Goal: Task Accomplishment & Management: Manage account settings

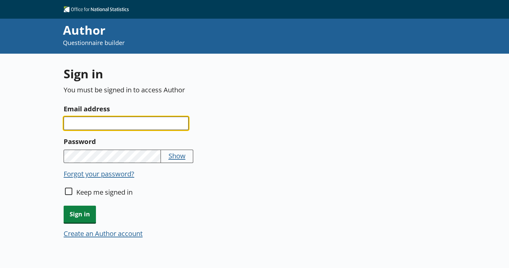
click at [89, 128] on input "Email address" at bounding box center [126, 122] width 125 height 13
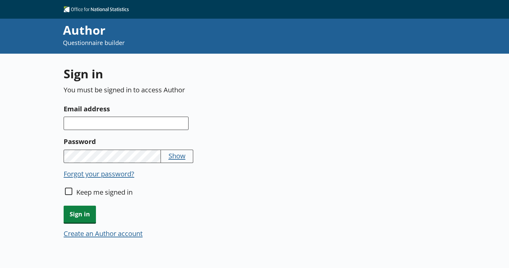
click at [108, 232] on button "Create an Author account" at bounding box center [103, 232] width 79 height 9
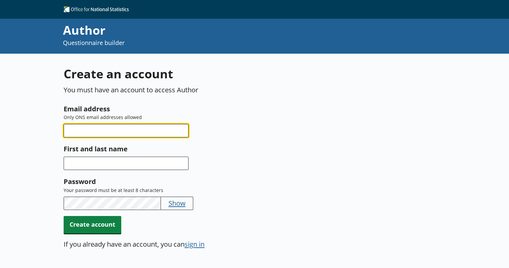
click at [106, 127] on input "Email address" at bounding box center [126, 130] width 125 height 13
type input "[PERSON_NAME][EMAIL_ADDRESS][PERSON_NAME][DOMAIN_NAME]"
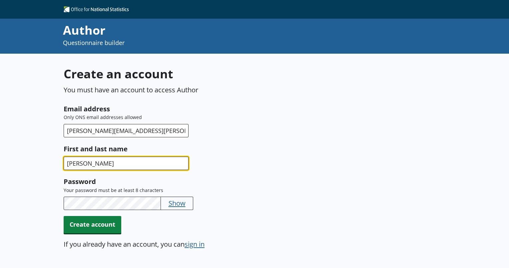
click at [146, 164] on input "[PERSON_NAME]" at bounding box center [126, 162] width 125 height 13
type input "[PERSON_NAME]"
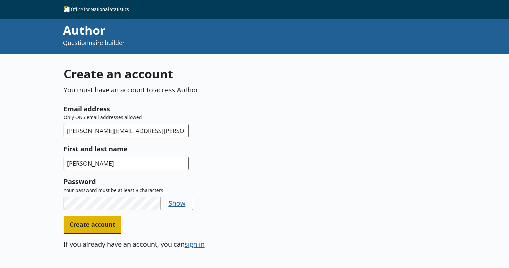
click at [82, 229] on span "Create account" at bounding box center [93, 224] width 58 height 17
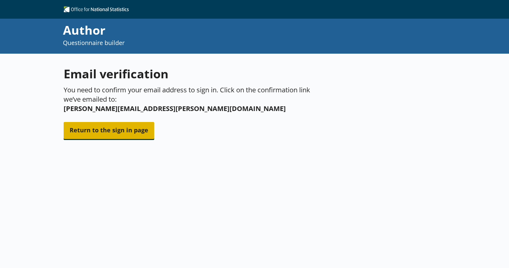
click at [113, 122] on span "Return to the sign in page" at bounding box center [109, 130] width 91 height 17
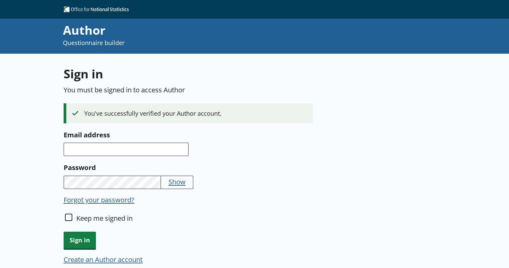
click at [158, 125] on div "Sign in You must be signed in to access Author You've successfully verified you…" at bounding box center [190, 169] width 252 height 207
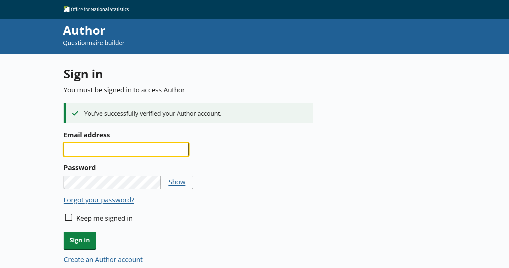
click at [166, 145] on input "Email address" at bounding box center [126, 148] width 125 height 13
type input "angela.graham@ons.gov.uk"
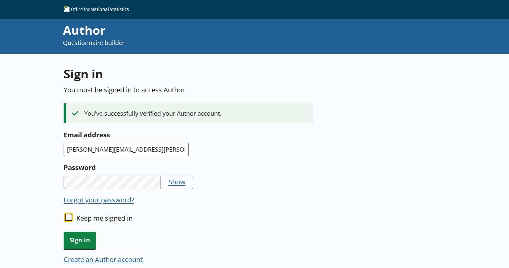
click at [68, 217] on input "Keep me signed in" at bounding box center [68, 216] width 7 height 7
checkbox input "true"
click at [81, 239] on span "Sign in" at bounding box center [80, 239] width 32 height 17
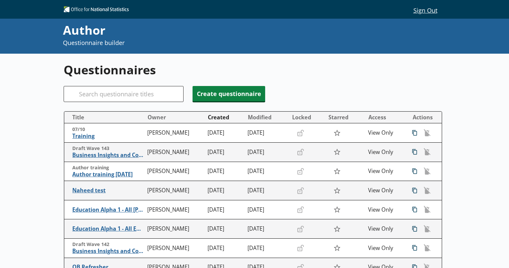
drag, startPoint x: 280, startPoint y: 54, endPoint x: 292, endPoint y: 51, distance: 12.4
click at [280, 54] on div "Questionnaires Search Create questionnaire Title Owner Created Modified Locked …" at bounding box center [254, 220] width 381 height 333
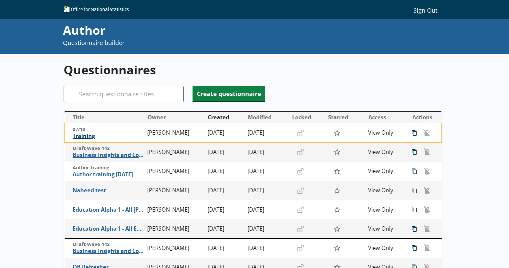
click at [84, 137] on span "Training" at bounding box center [109, 135] width 72 height 7
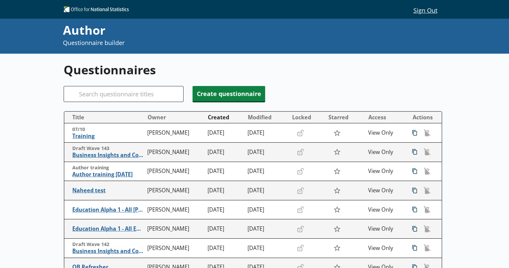
drag, startPoint x: 480, startPoint y: 83, endPoint x: 467, endPoint y: 127, distance: 46.4
click at [480, 83] on div "Questionnaires Search Create questionnaire Title Owner Created Modified Locked …" at bounding box center [254, 240] width 509 height 372
